Goal: Task Accomplishment & Management: Use online tool/utility

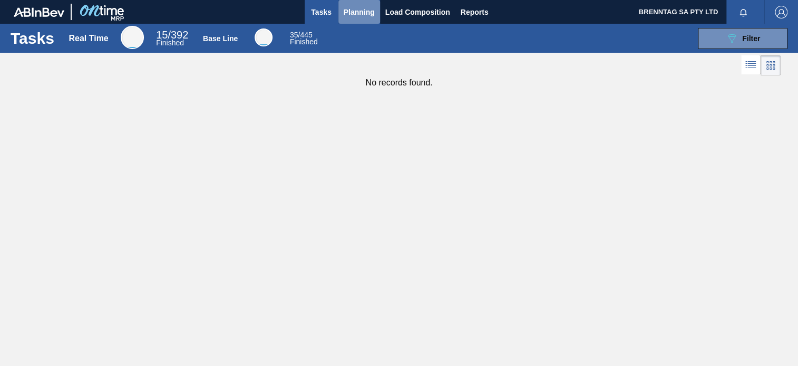
click at [359, 9] on span "Planning" at bounding box center [359, 12] width 31 height 13
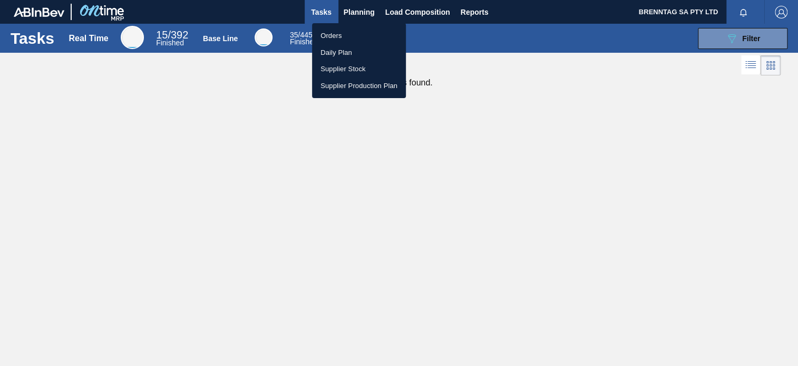
drag, startPoint x: 329, startPoint y: 36, endPoint x: 405, endPoint y: 43, distance: 76.7
click at [329, 36] on li "Orders" at bounding box center [359, 35] width 94 height 17
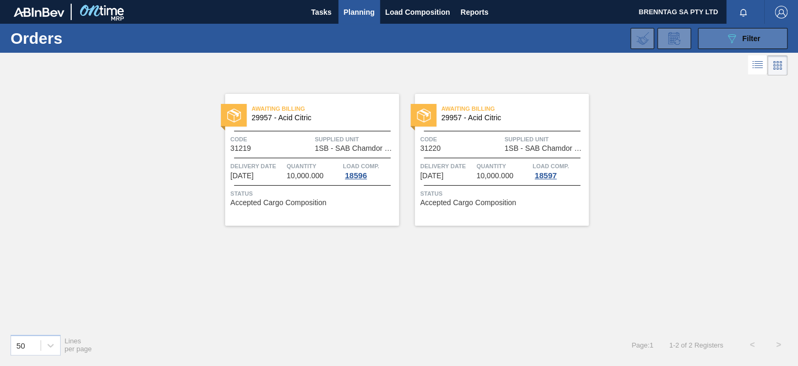
click at [729, 39] on icon "089F7B8B-B2A5-4AFE-B5C0-19BA573D28AC" at bounding box center [732, 38] width 13 height 13
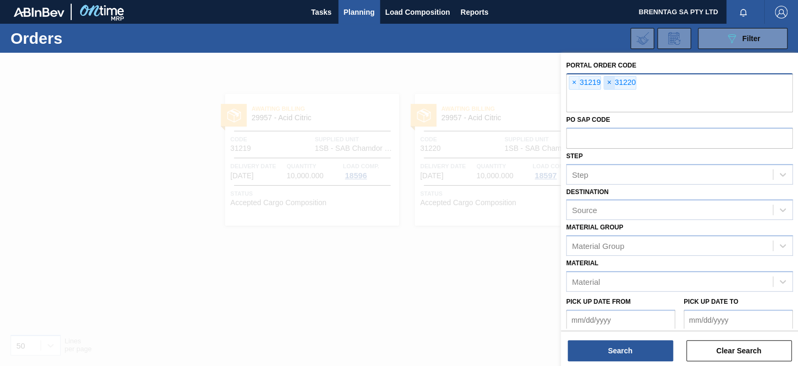
click at [608, 81] on span "×" at bounding box center [609, 82] width 10 height 13
click at [572, 83] on span "×" at bounding box center [574, 82] width 10 height 13
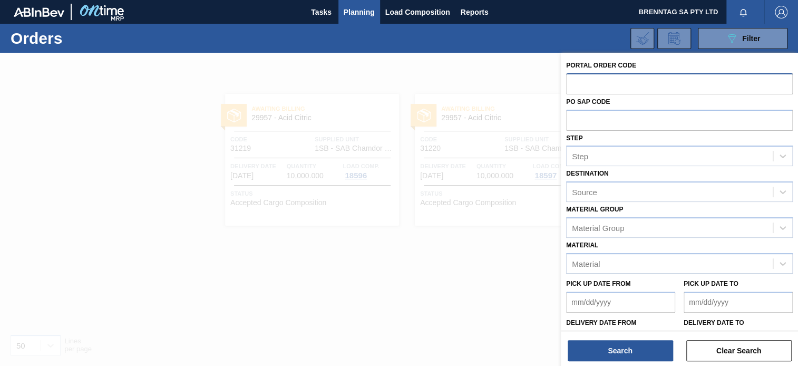
click at [574, 85] on input "text" at bounding box center [679, 83] width 227 height 20
type input "31273"
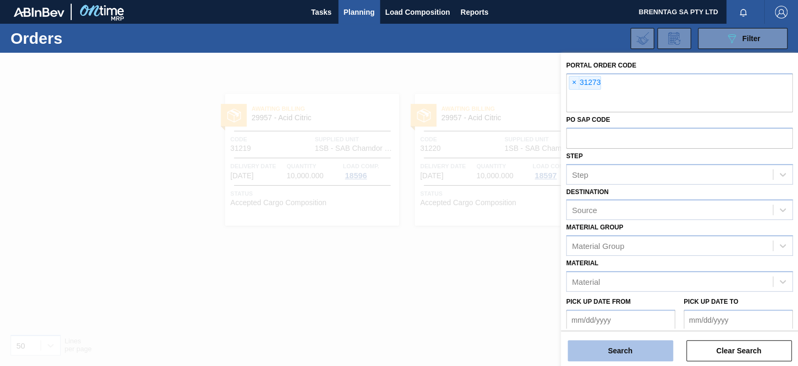
click at [623, 345] on button "Search" at bounding box center [620, 350] width 105 height 21
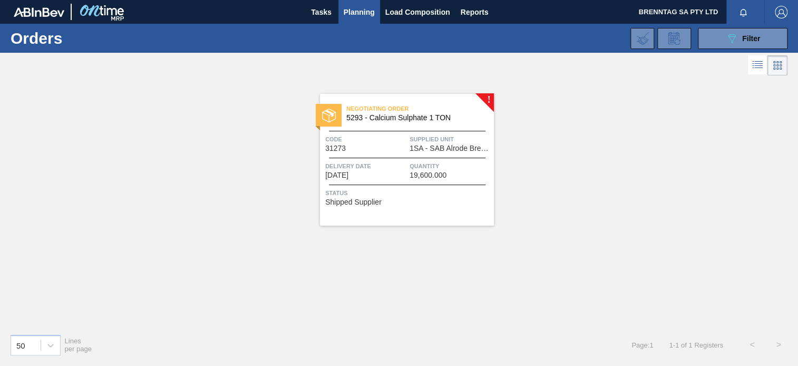
click at [440, 157] on div "Negotiating Order 5293 - Calcium Sulphate 1 TON Code 31273 Supplied Unit 1SA - …" at bounding box center [407, 160] width 174 height 132
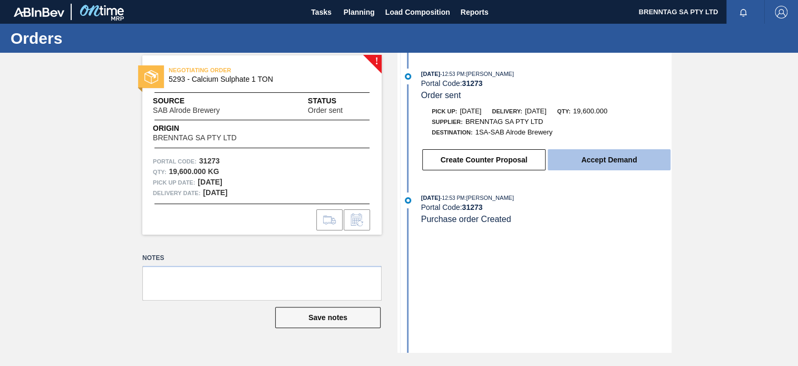
click at [617, 162] on button "Accept Demand" at bounding box center [609, 159] width 123 height 21
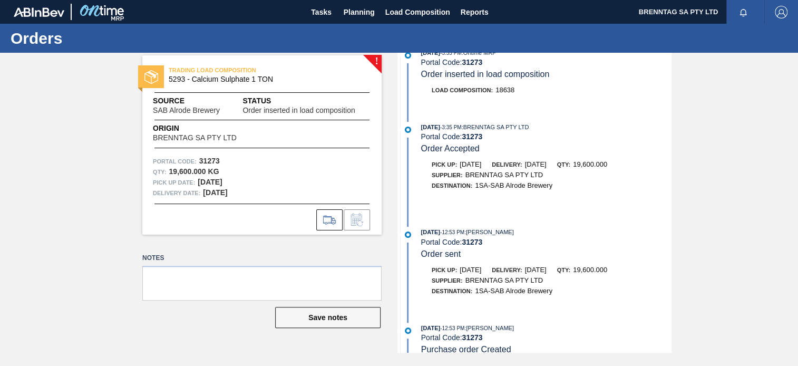
scroll to position [40, 0]
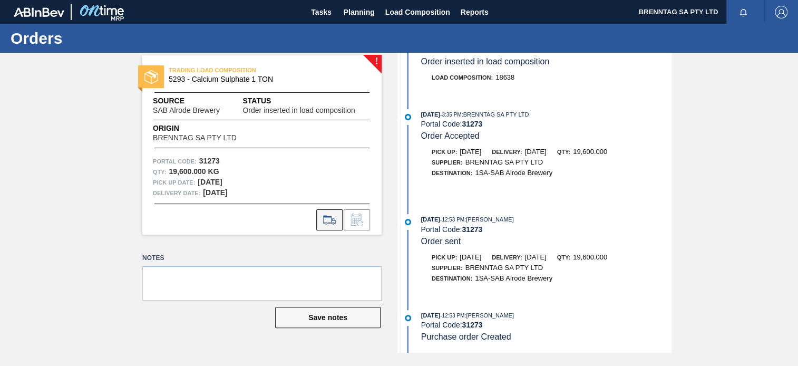
click at [335, 220] on icon at bounding box center [329, 219] width 12 height 7
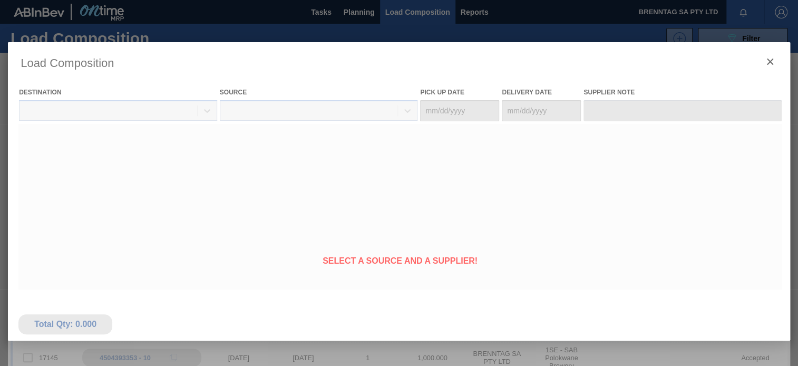
type Date "[DATE]"
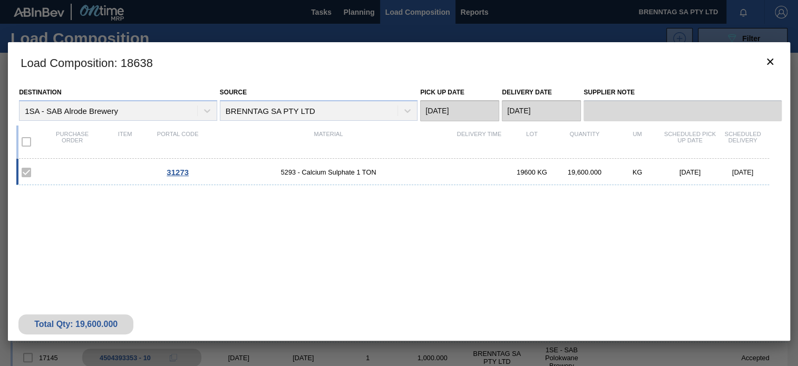
click at [177, 170] on span "31273" at bounding box center [178, 172] width 22 height 9
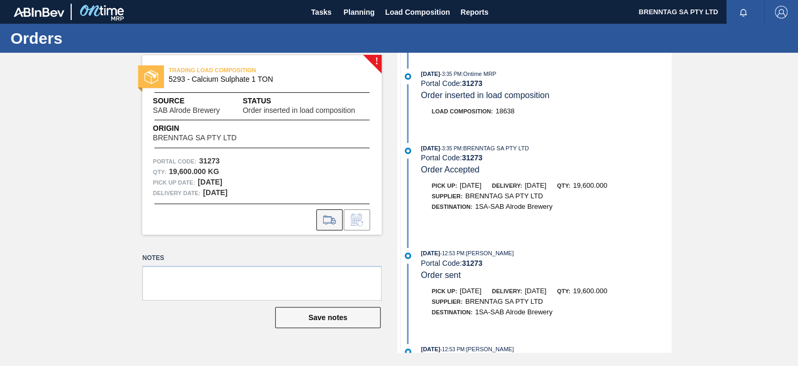
click at [324, 219] on icon at bounding box center [329, 220] width 17 height 13
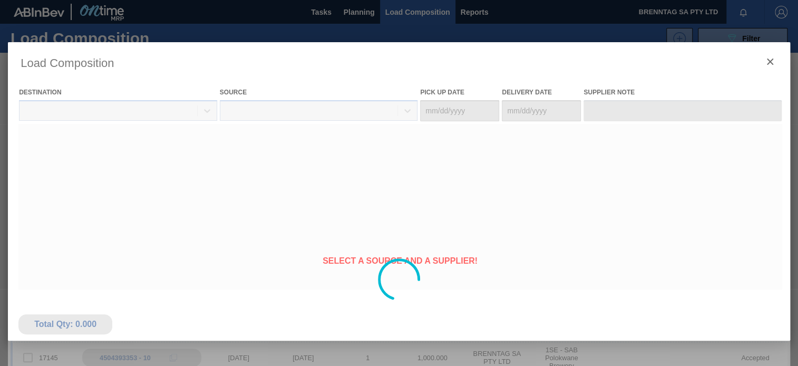
type Date "[DATE]"
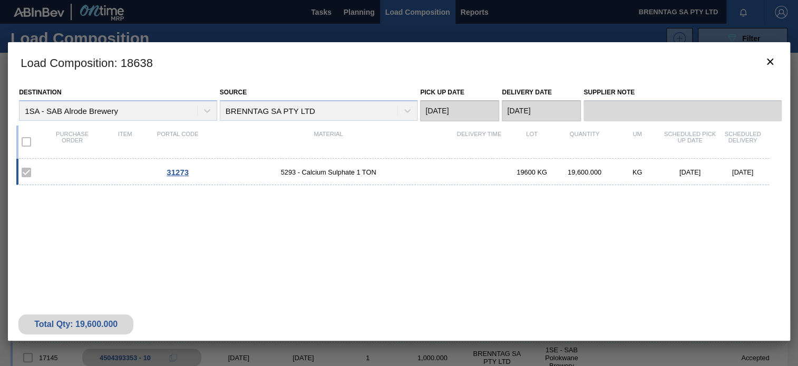
click at [89, 327] on div "Total Qty: 19,600.000" at bounding box center [75, 324] width 99 height 9
click at [27, 173] on label at bounding box center [26, 172] width 22 height 22
click at [772, 63] on icon "botão de ícone" at bounding box center [770, 62] width 6 height 6
